Goal: Information Seeking & Learning: Learn about a topic

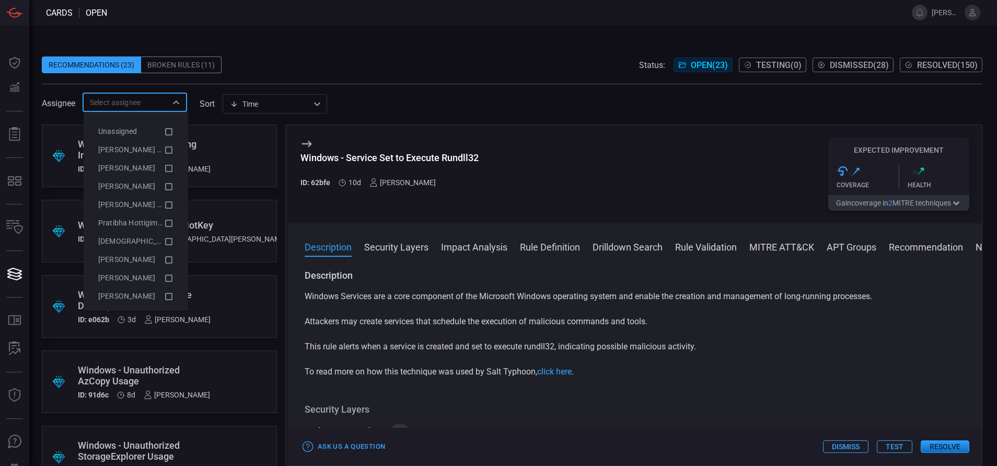
click at [136, 101] on input "text" at bounding box center [126, 102] width 81 height 13
click at [144, 149] on span "[PERSON_NAME] (Myself)" at bounding box center [141, 149] width 86 height 8
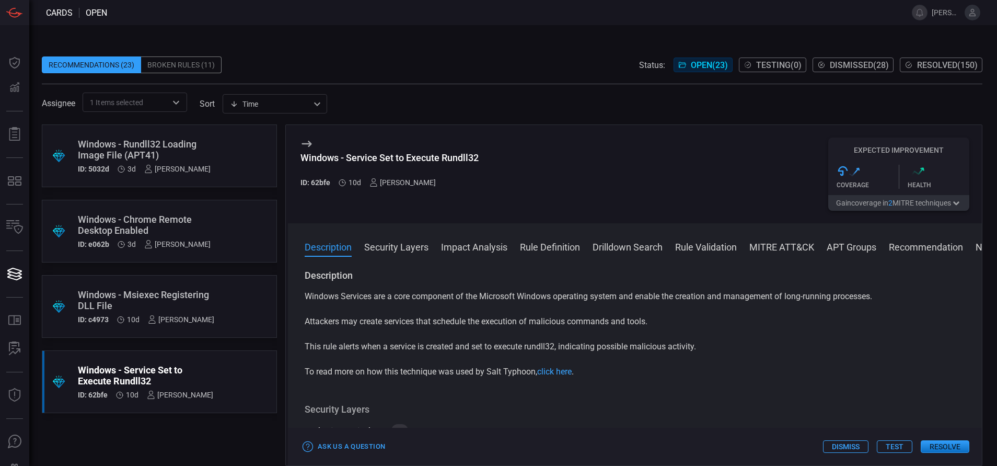
click at [322, 37] on div "Recommendations (23) Broken Rules (11) Status: Open ( 23 ) Testing ( 0 ) Dismis…" at bounding box center [513, 245] width 968 height 440
click at [175, 161] on div "Windows - Rundll32 Loading Image File (APT41) ID: 5032d 3d [PERSON_NAME]" at bounding box center [144, 155] width 133 height 34
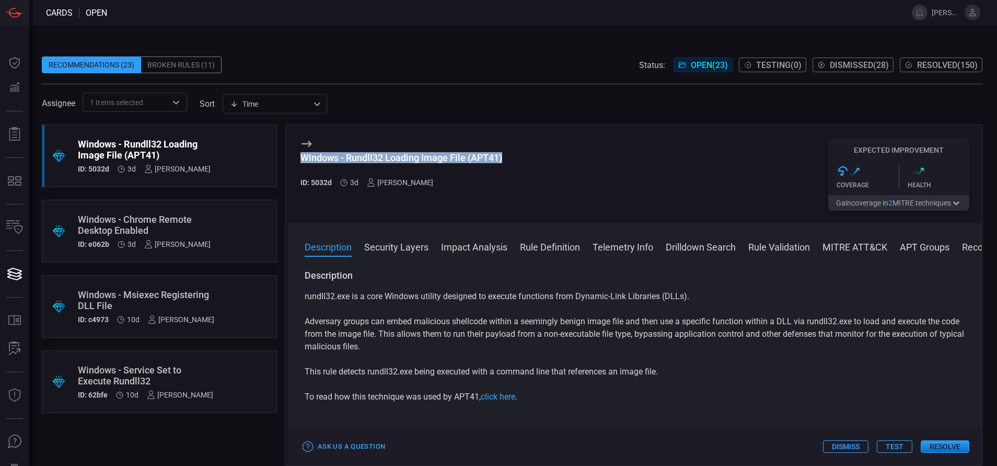
drag, startPoint x: 504, startPoint y: 158, endPoint x: 298, endPoint y: 158, distance: 205.3
click at [298, 158] on div "Windows - Rundll32 Loading Image File (APT41) ID: 5032d 3d [PERSON_NAME] Expect…" at bounding box center [635, 174] width 694 height 98
copy div "Windows - Rundll32 Loading Image File (APT41)"
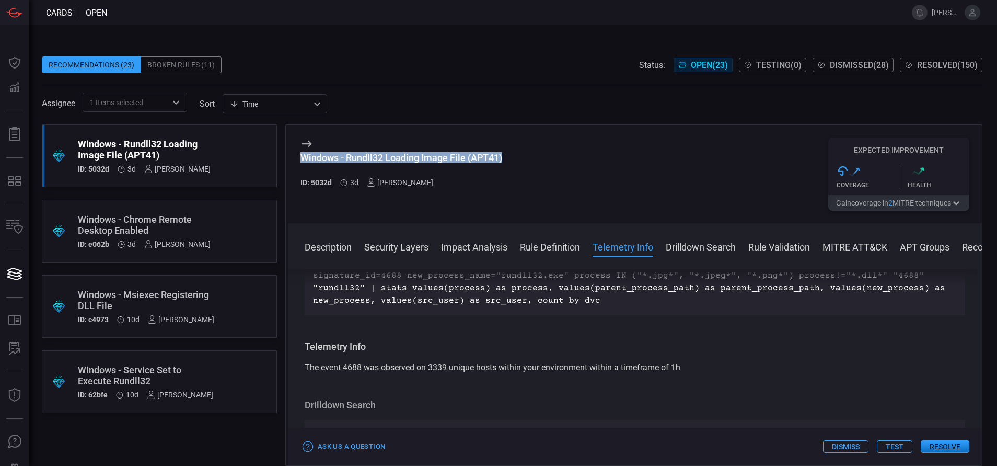
scroll to position [495, 0]
click at [835, 245] on button "MITRE ATT&CK" at bounding box center [854, 246] width 65 height 13
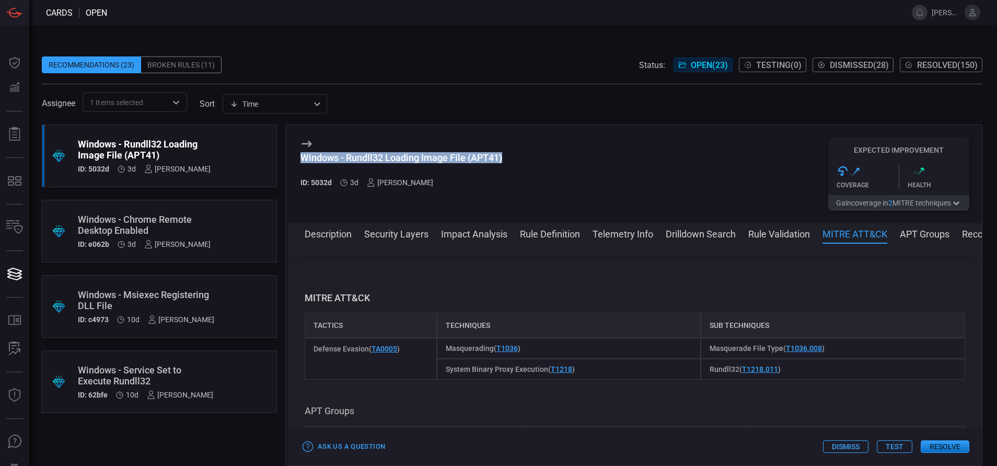
scroll to position [809, 0]
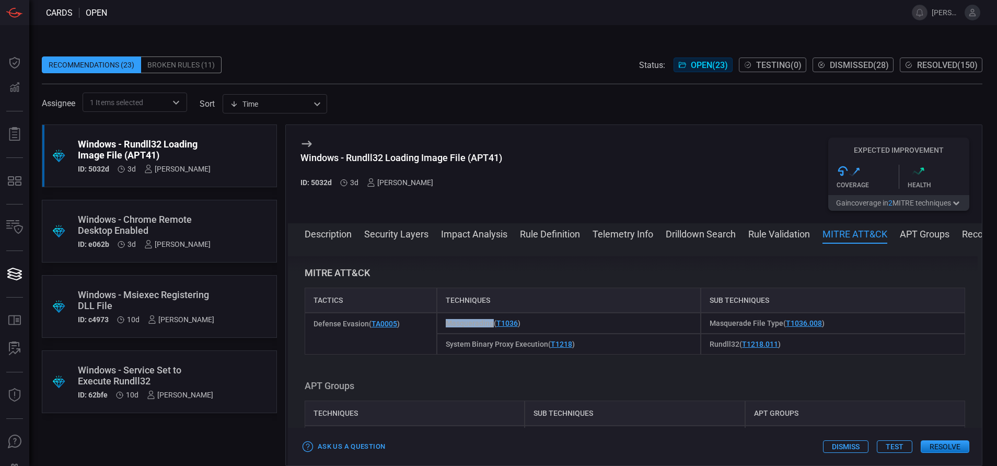
drag, startPoint x: 489, startPoint y: 323, endPoint x: 439, endPoint y: 328, distance: 49.3
click at [439, 328] on div "Masquerading ( T1036 )" at bounding box center [569, 322] width 264 height 21
copy span "Masquerading"
drag, startPoint x: 773, startPoint y: 322, endPoint x: 703, endPoint y: 329, distance: 70.3
click at [703, 329] on div "Masquerade File Type ( T1036.008 )" at bounding box center [833, 322] width 264 height 21
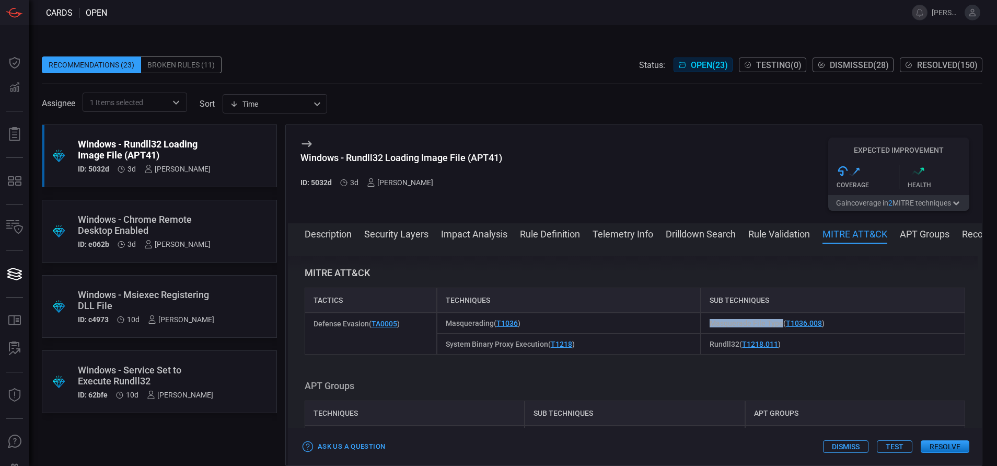
copy span "Masquerade File Type"
drag, startPoint x: 442, startPoint y: 344, endPoint x: 543, endPoint y: 348, distance: 101.4
click at [543, 348] on div "System Binary Proxy Execution ( T1218 )" at bounding box center [569, 343] width 264 height 21
copy span "System Binary Proxy Execution"
drag, startPoint x: 729, startPoint y: 344, endPoint x: 704, endPoint y: 344, distance: 25.6
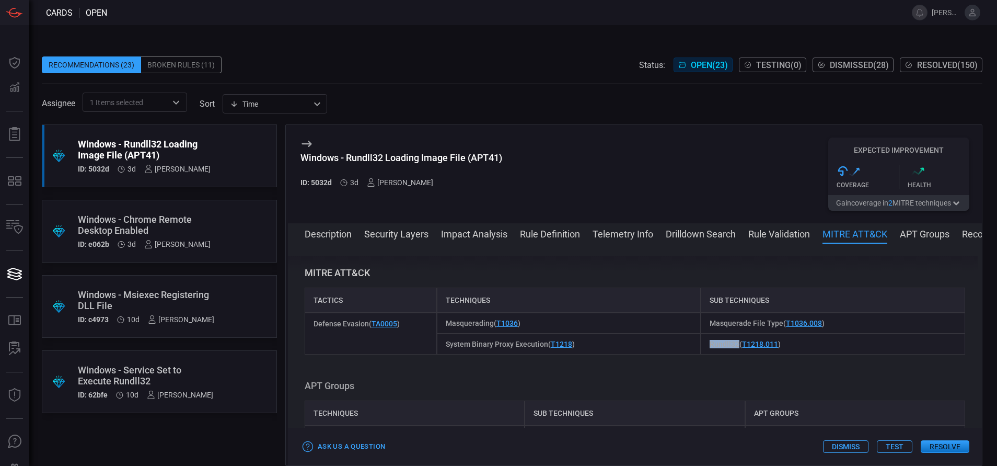
click at [710, 344] on span "Rundll32 ( T1218.011 )" at bounding box center [745, 344] width 71 height 8
copy span "Rundll32"
drag, startPoint x: 333, startPoint y: 181, endPoint x: 310, endPoint y: 182, distance: 23.6
click at [310, 182] on div "ID: 5032d 3d [PERSON_NAME]" at bounding box center [401, 182] width 202 height 8
copy h5 "5032d"
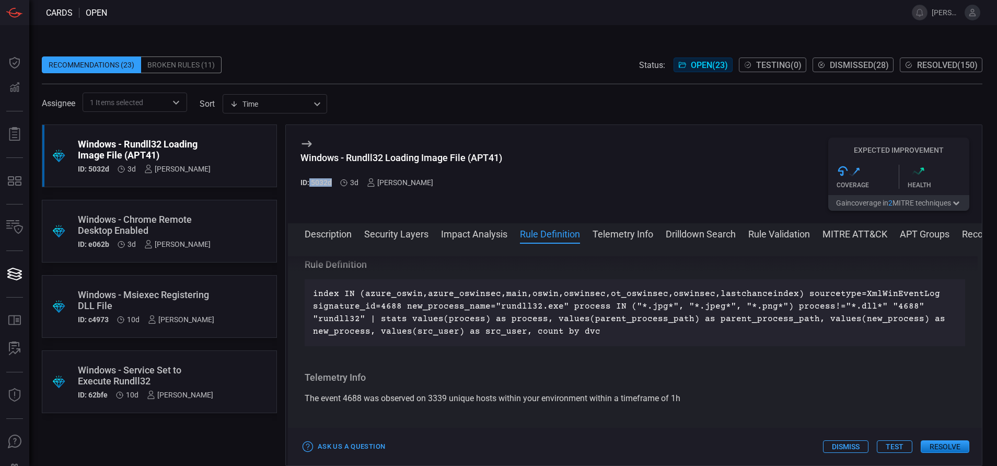
scroll to position [0, 0]
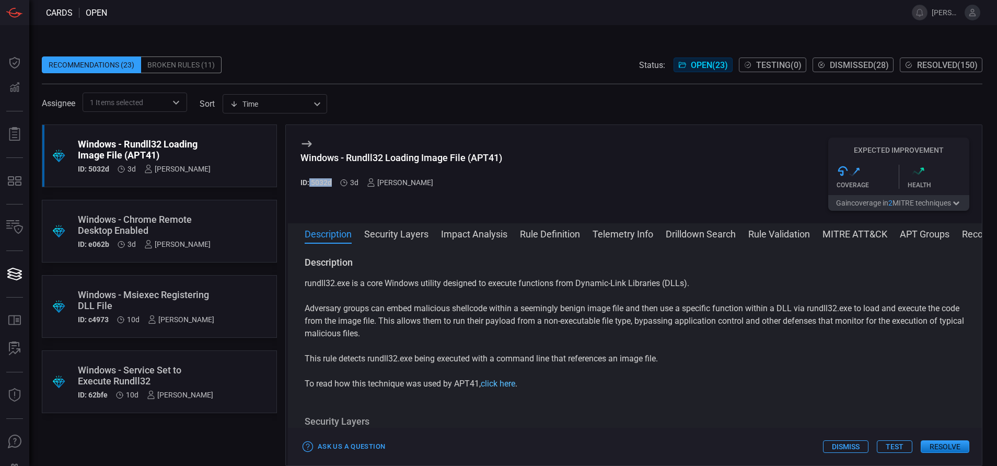
click at [498, 383] on link "click here" at bounding box center [498, 383] width 34 height 10
click at [702, 232] on button "Drilldown Search" at bounding box center [701, 233] width 70 height 13
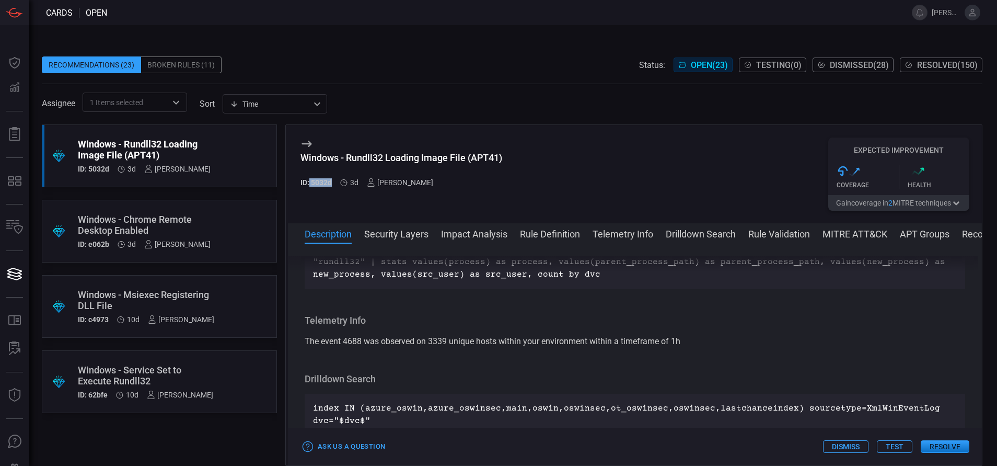
scroll to position [613, 0]
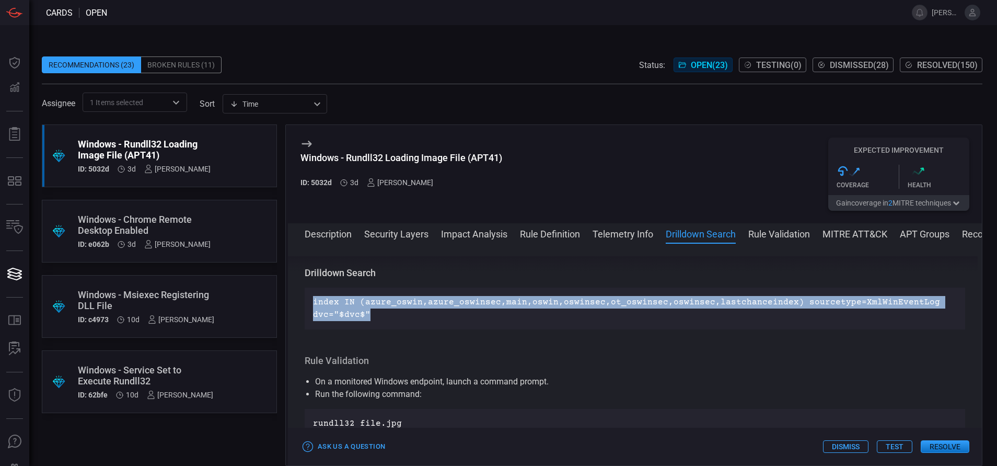
drag, startPoint x: 372, startPoint y: 317, endPoint x: 313, endPoint y: 300, distance: 60.7
click at [313, 300] on p "index IN (azure_oswin,azure_oswinsec,main,oswin,oswinsec,ot_oswinsec,oswinsec,l…" at bounding box center [635, 308] width 644 height 25
copy p "index IN (azure_oswin,azure_oswinsec,main,oswin,oswinsec,ot_oswinsec,oswinsec,l…"
click at [527, 233] on button "Rule Definition" at bounding box center [550, 233] width 60 height 13
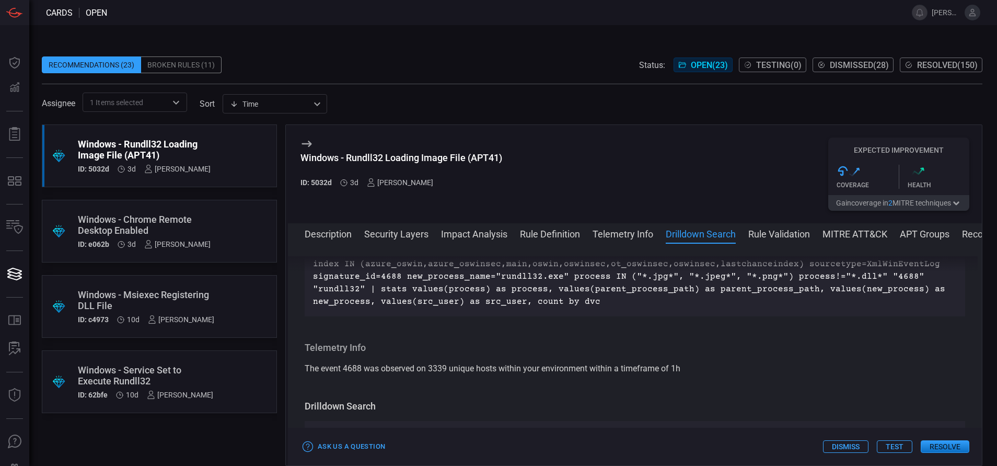
scroll to position [442, 0]
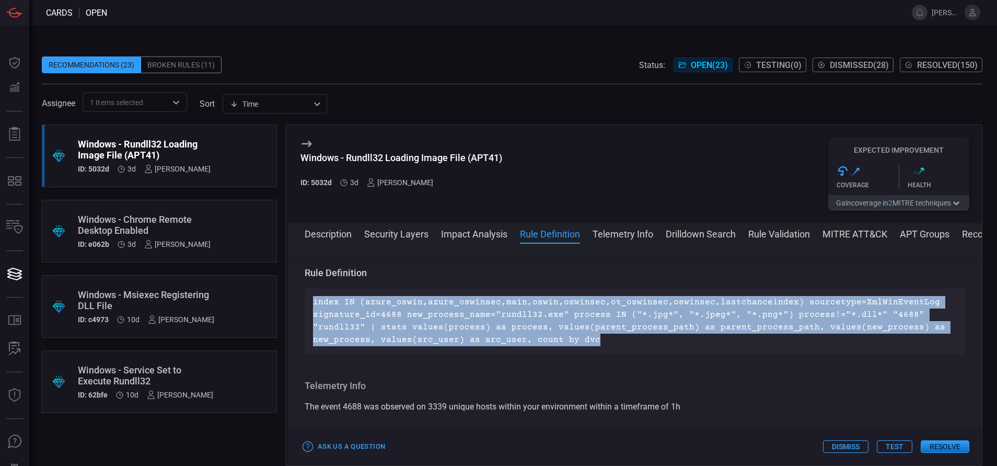
drag, startPoint x: 593, startPoint y: 338, endPoint x: 312, endPoint y: 304, distance: 283.2
click at [312, 304] on div "index IN (azure_oswin,azure_oswinsec,main,oswin,oswinsec,ot_oswinsec,oswinsec,l…" at bounding box center [635, 320] width 660 height 67
copy p "index IN (azure_oswin,azure_oswinsec,main,oswin,oswinsec,ot_oswinsec,oswinsec,l…"
